Goal: Browse casually

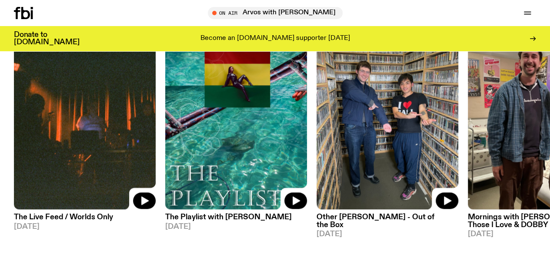
scroll to position [410, 0]
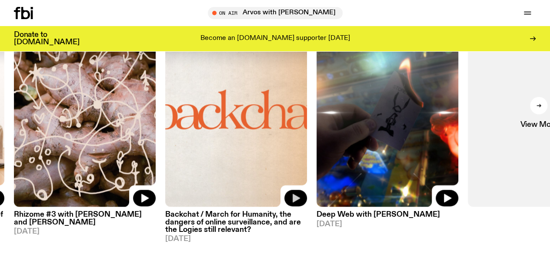
click at [304, 206] on button "button" at bounding box center [295, 198] width 23 height 17
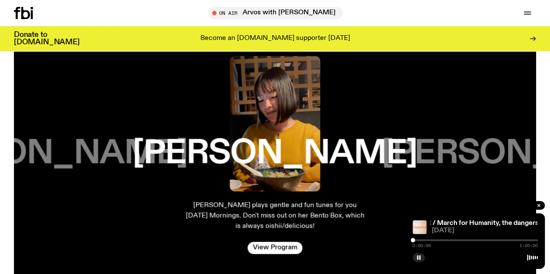
scroll to position [1335, 0]
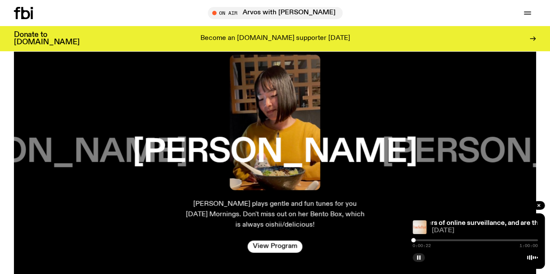
click at [433, 240] on div at bounding box center [475, 241] width 125 height 2
click at [419, 253] on button "button" at bounding box center [419, 257] width 12 height 9
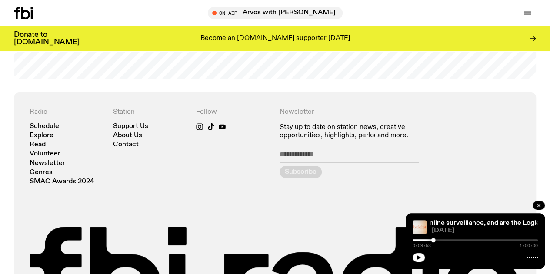
scroll to position [1738, 0]
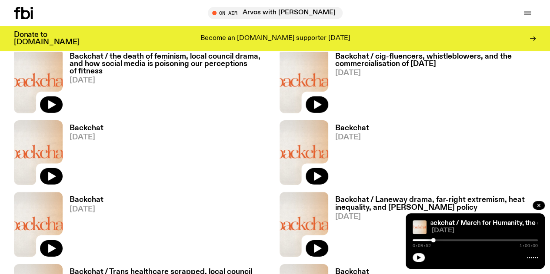
scroll to position [1336, 0]
